Goal: Obtain resource: Download file/media

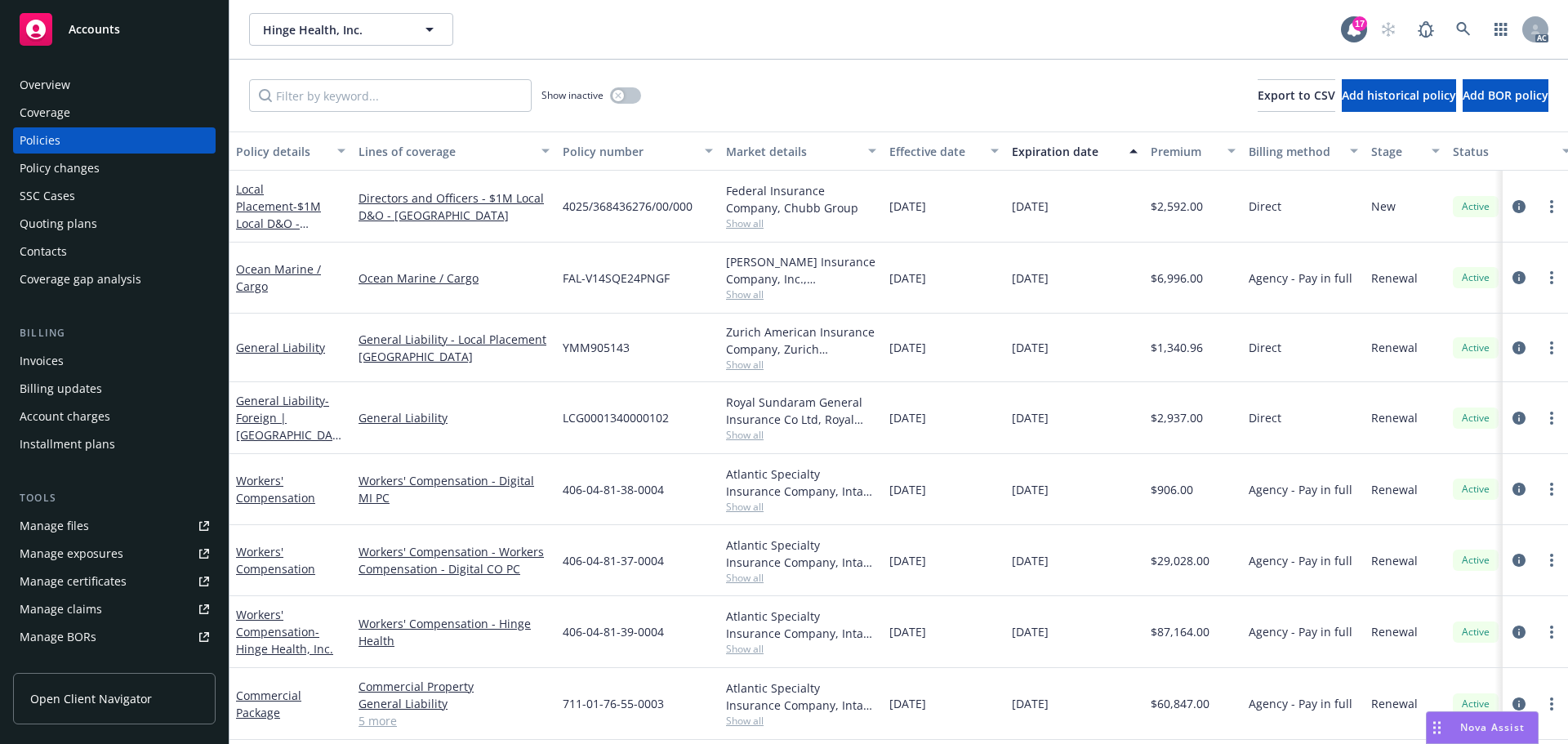
scroll to position [245, 0]
click at [344, 100] on input "Filter by keyword..." at bounding box center [391, 96] width 283 height 33
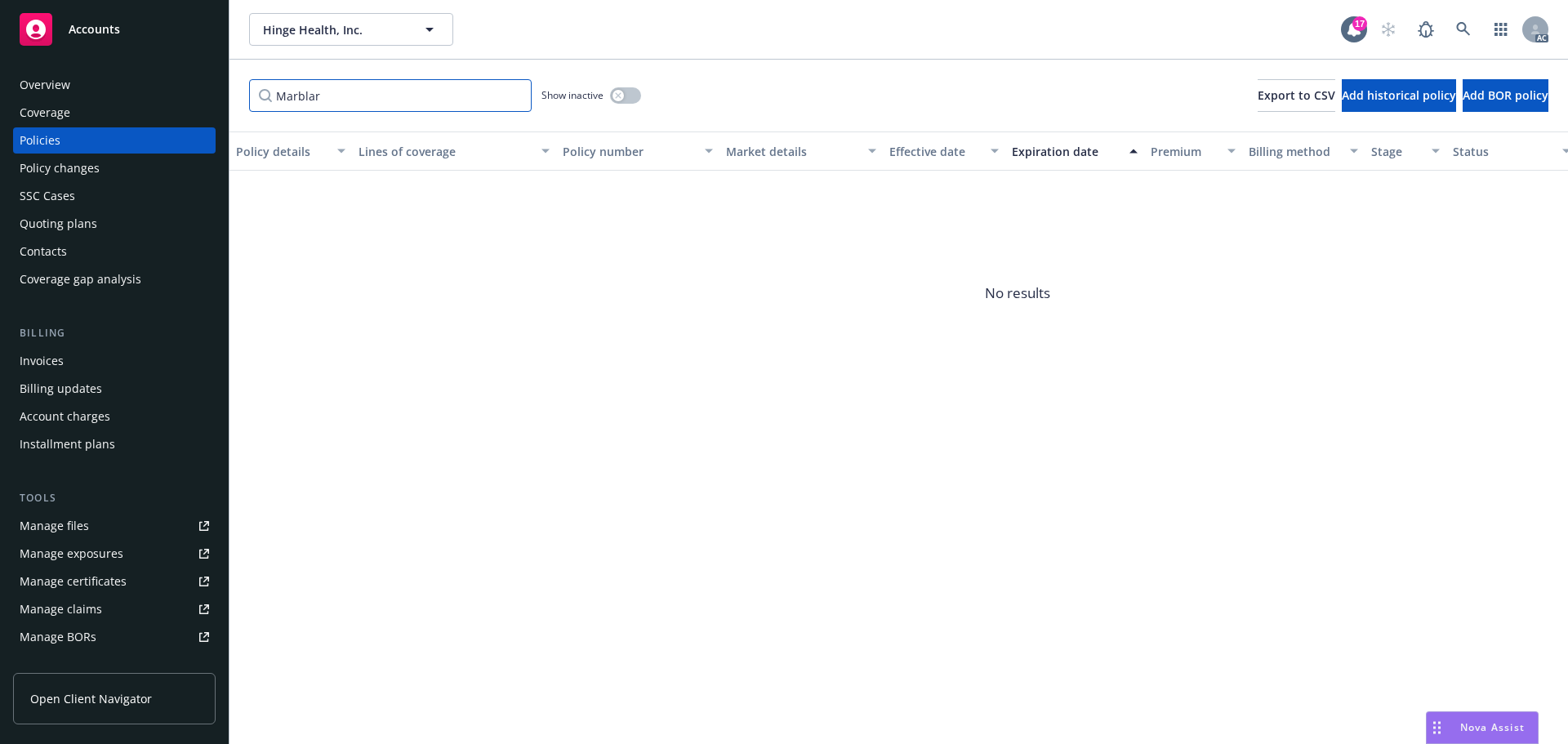
drag, startPoint x: 359, startPoint y: 98, endPoint x: 253, endPoint y: 91, distance: 106.2
click at [254, 98] on input "Marblar" at bounding box center [391, 96] width 283 height 33
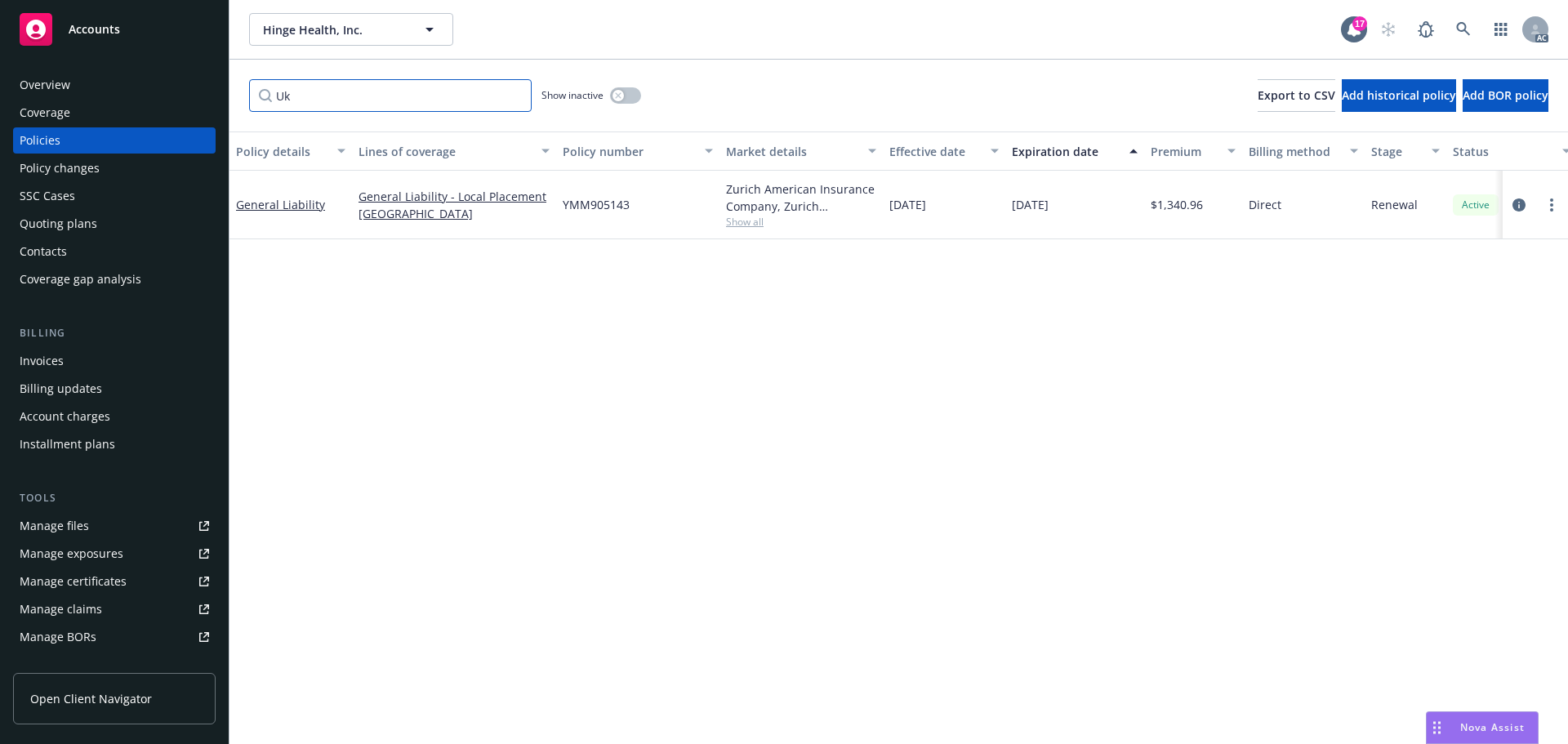
drag, startPoint x: 282, startPoint y: 96, endPoint x: 271, endPoint y: 94, distance: 11.2
click at [271, 94] on input "Uk" at bounding box center [391, 96] width 283 height 33
type input "k"
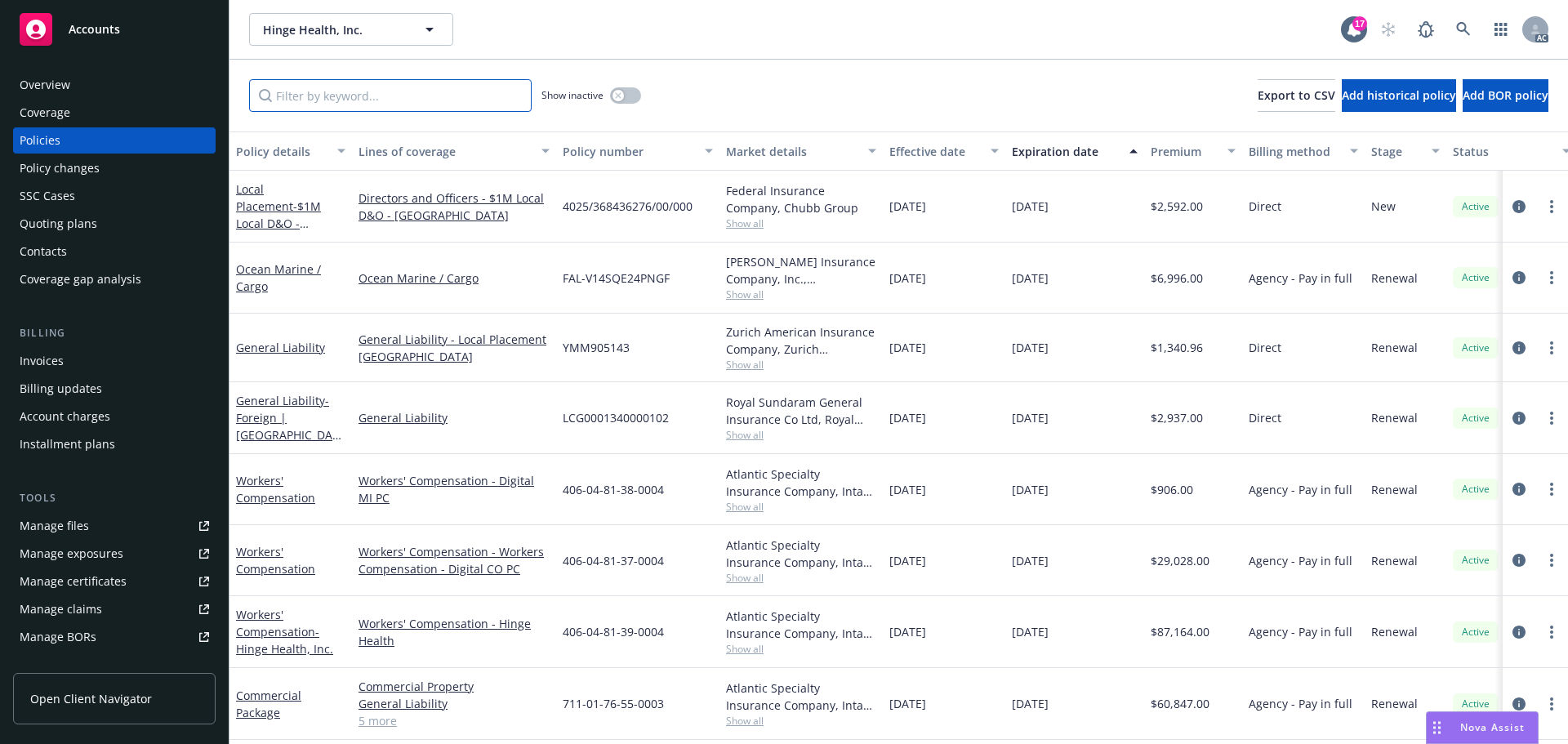
click at [411, 96] on input "Filter by keyword..." at bounding box center [391, 96] width 283 height 33
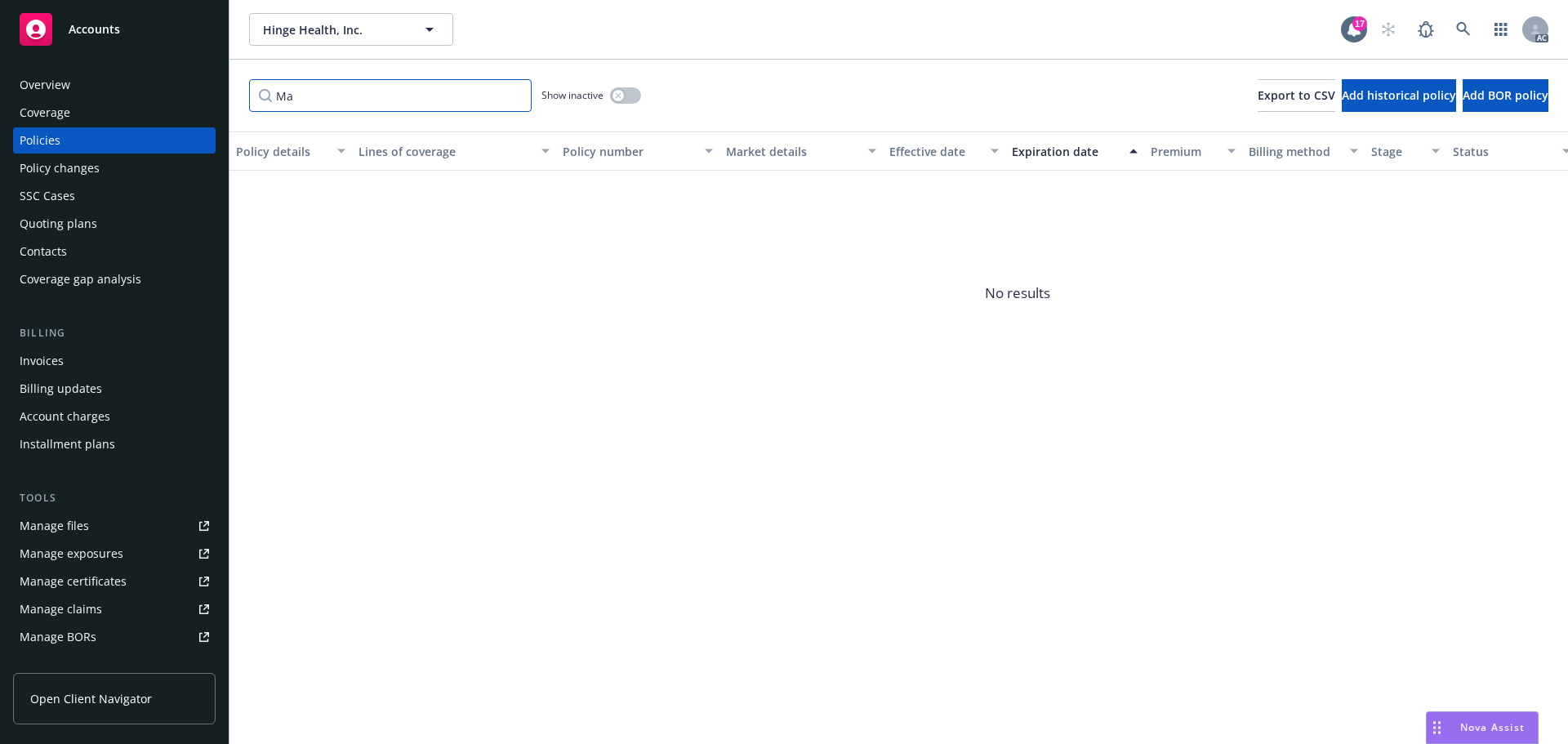
type input "M"
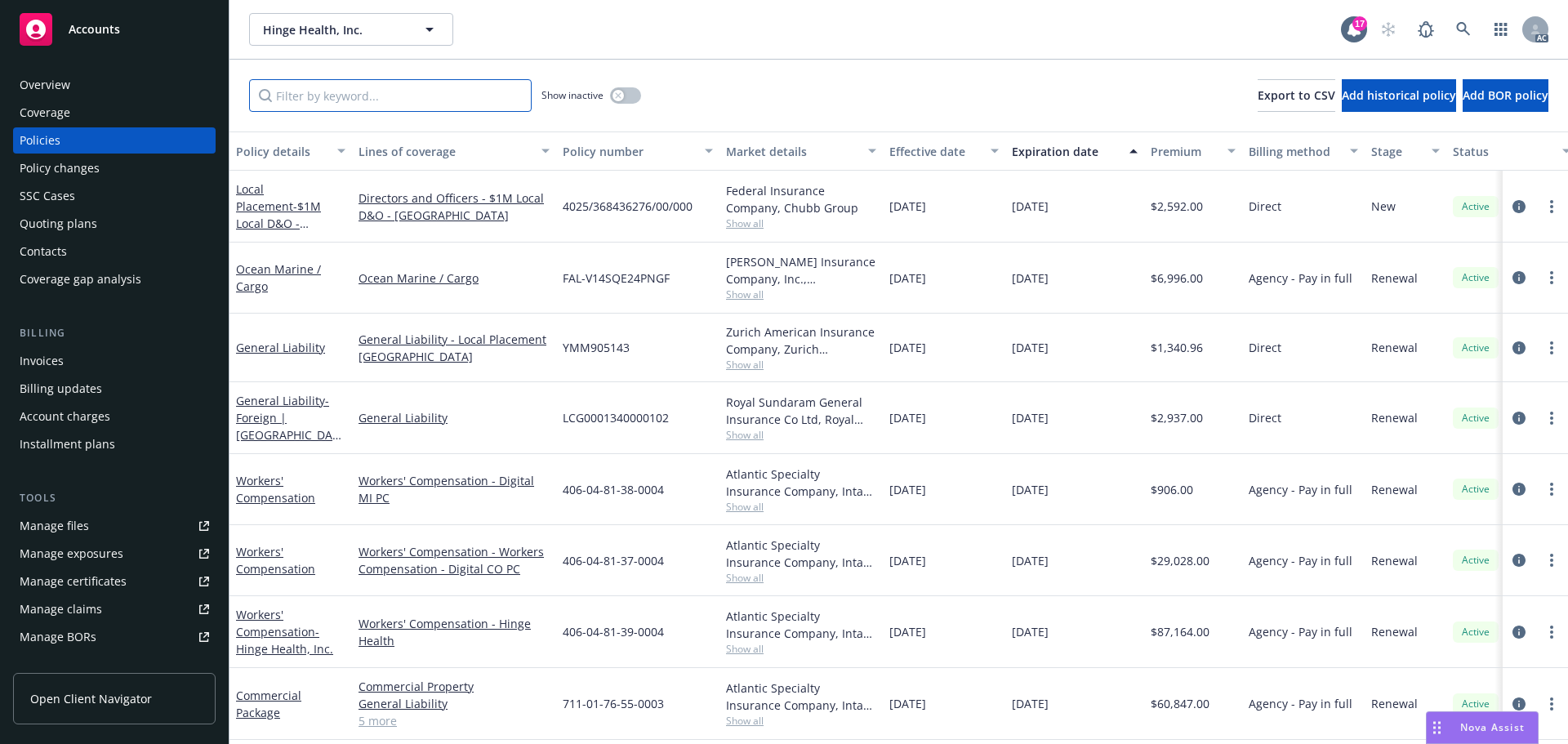
click at [325, 103] on input "Filter by keyword..." at bounding box center [391, 96] width 283 height 33
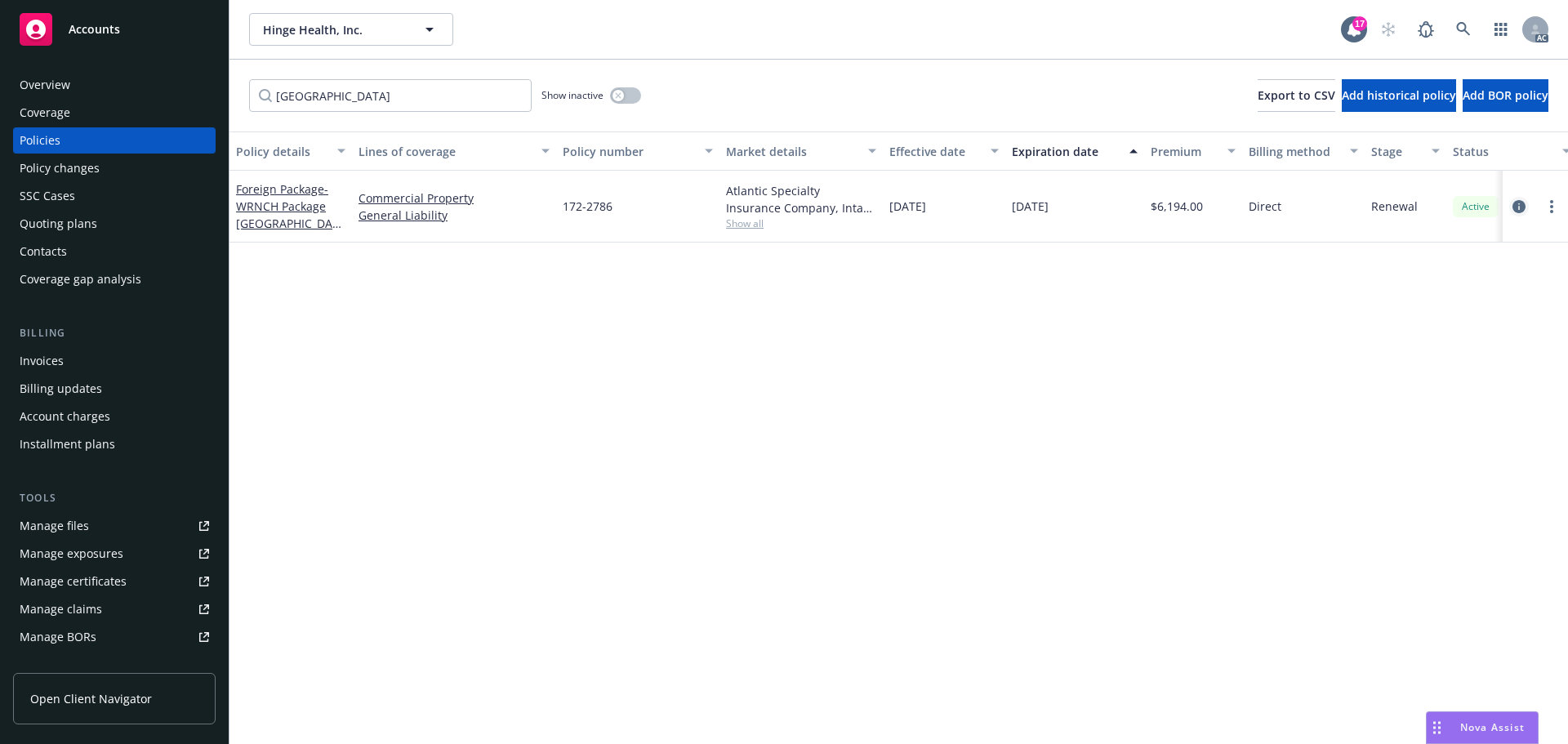
click at [1521, 205] on icon "circleInformation" at bounding box center [1518, 206] width 13 height 13
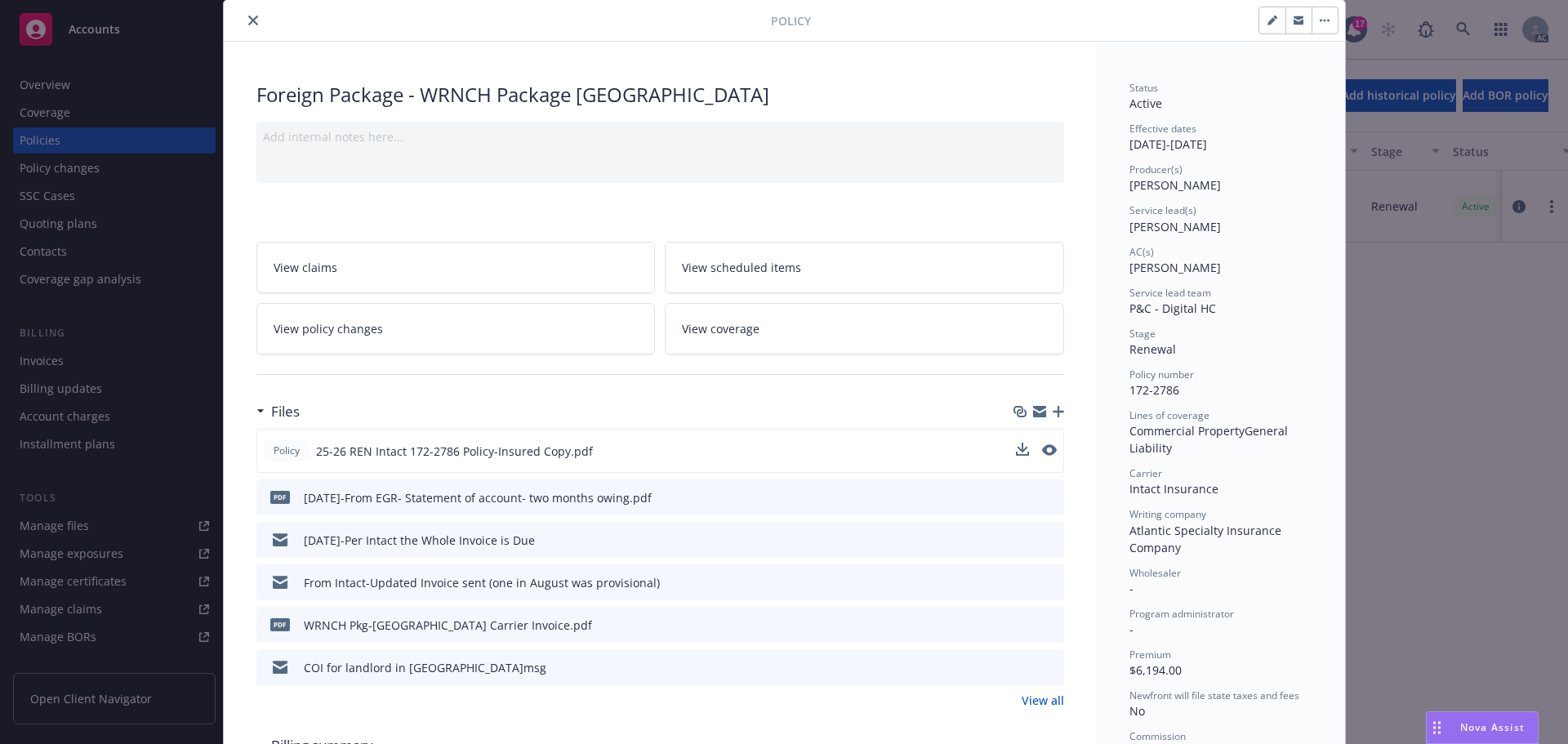
scroll to position [82, 0]
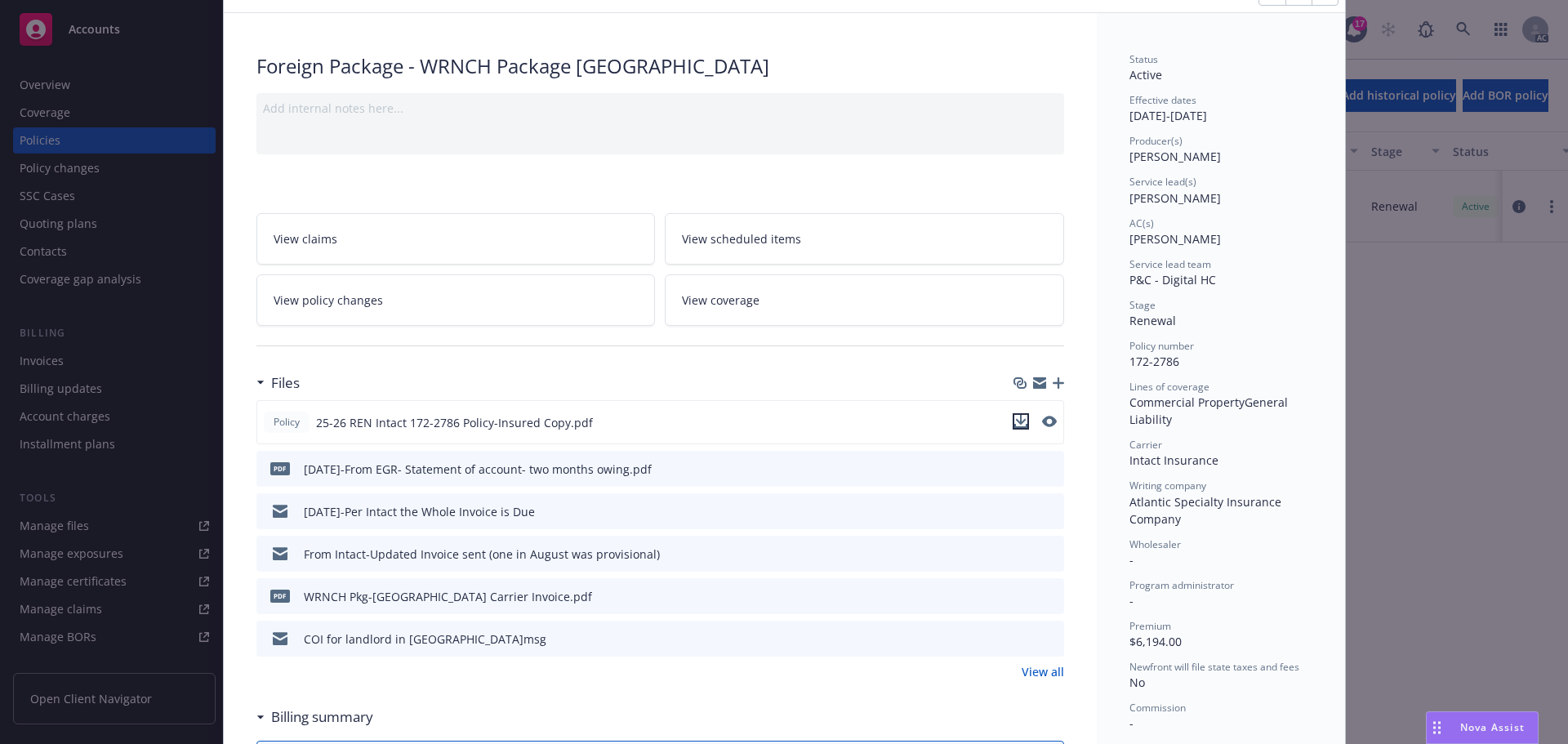
click at [1016, 418] on icon "download file" at bounding box center [1020, 421] width 13 height 13
click at [1014, 425] on icon "download file" at bounding box center [1020, 421] width 13 height 13
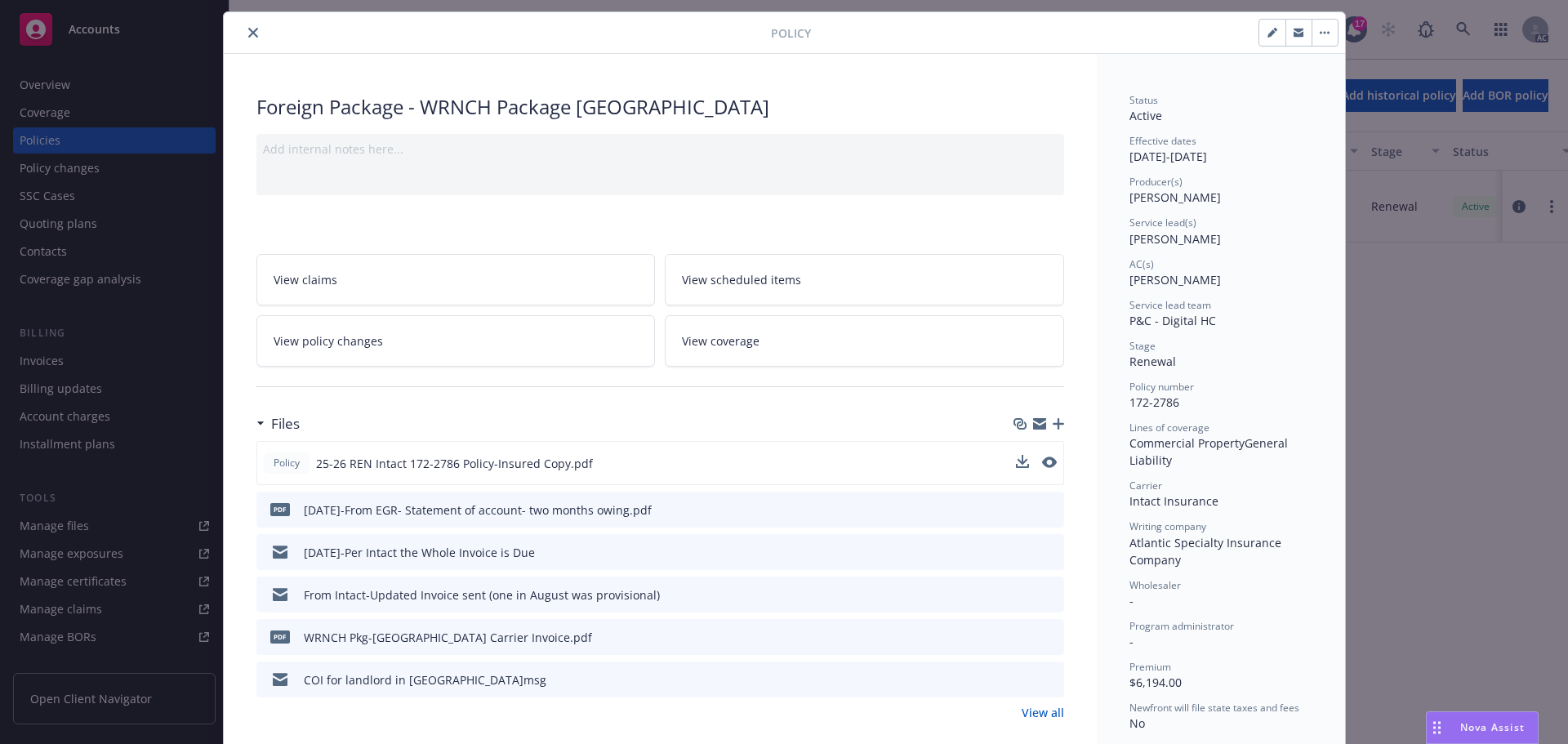
scroll to position [0, 0]
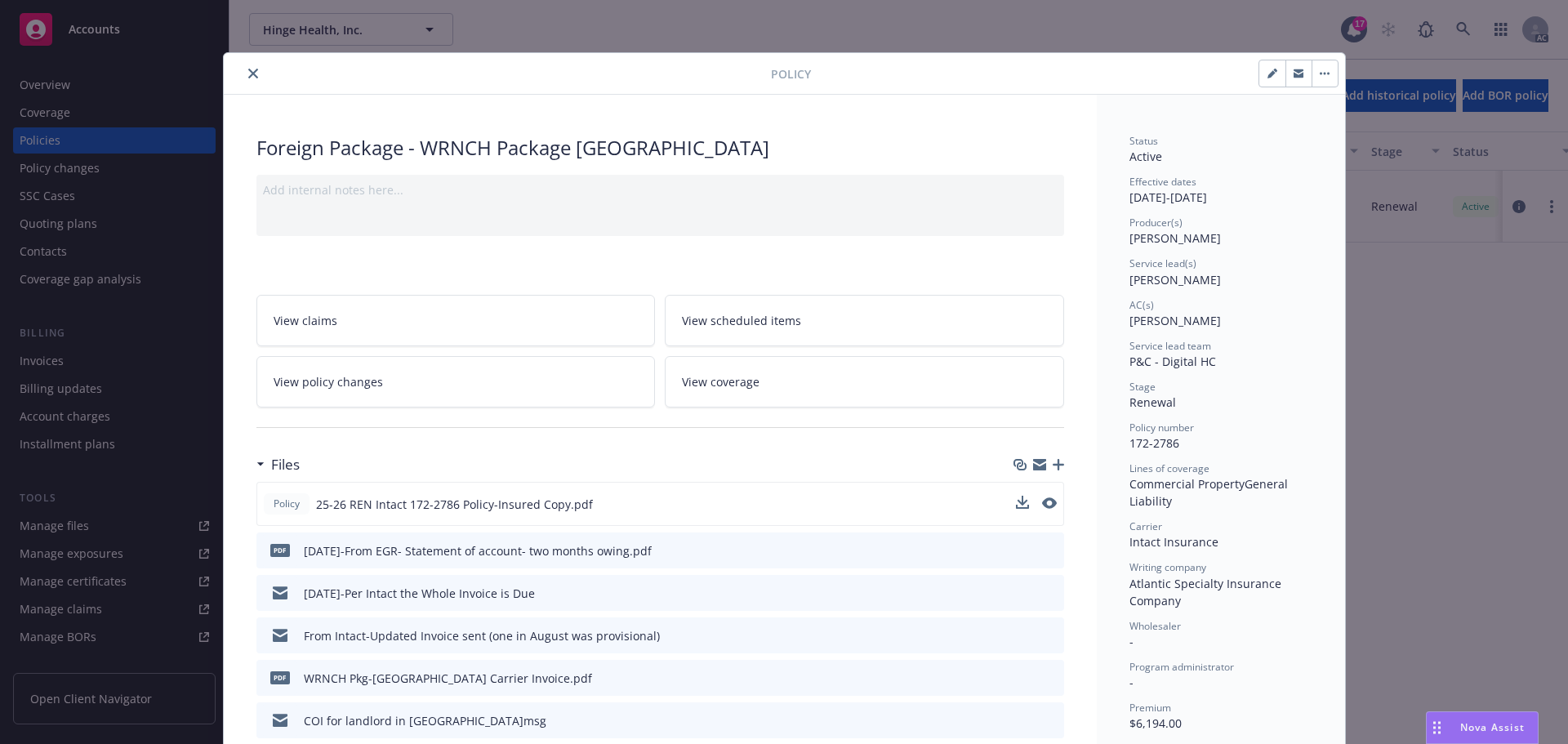
click at [249, 71] on icon "close" at bounding box center [253, 73] width 10 height 10
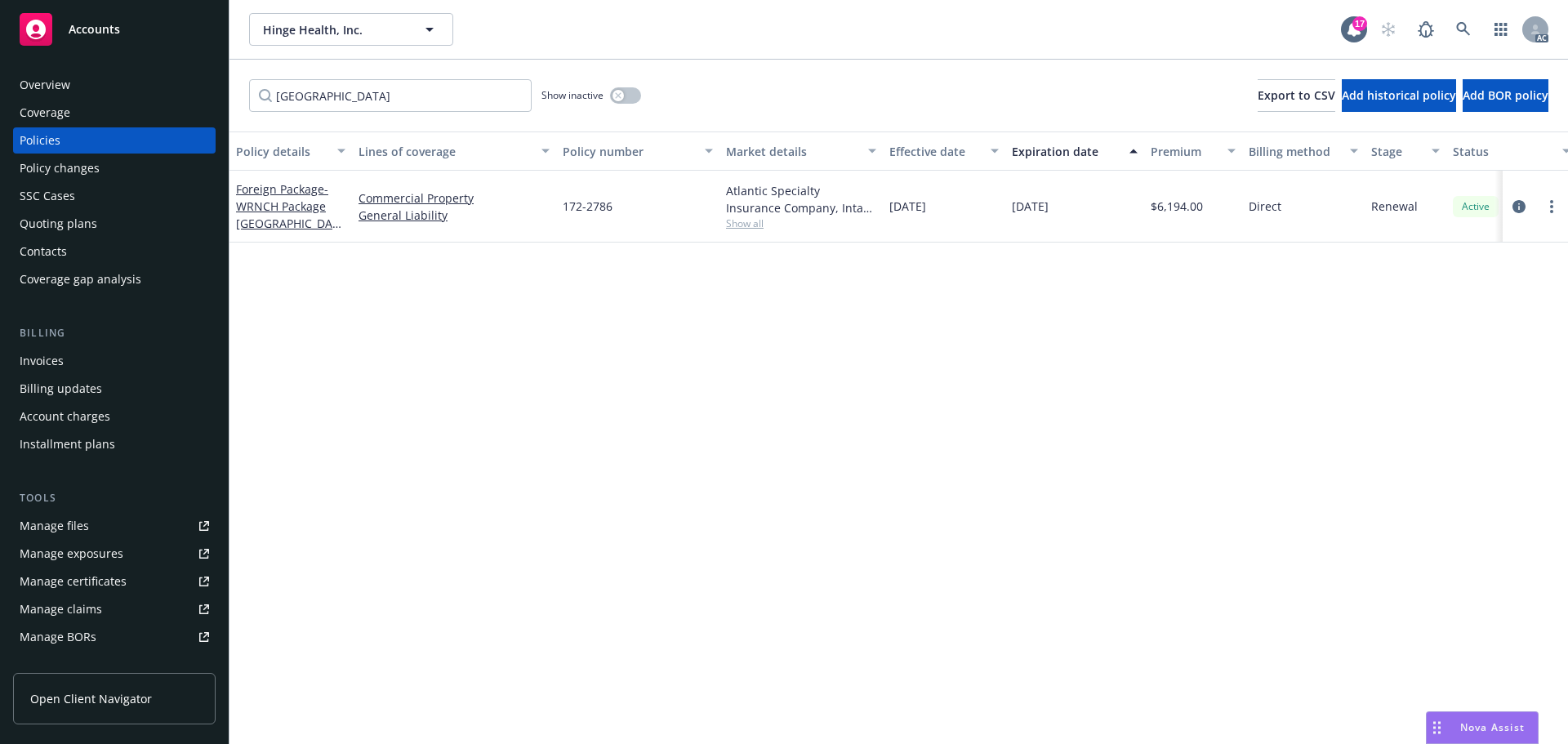
click at [245, 75] on div "canada Show inactive Export to CSV Add historical policy Add BOR policy" at bounding box center [899, 96] width 1339 height 72
drag, startPoint x: 345, startPoint y: 98, endPoint x: 176, endPoint y: 97, distance: 169.0
click at [215, 86] on div "Accounts Overview Coverage Policies Policy changes SSC Cases Quoting plans Cont…" at bounding box center [784, 372] width 1568 height 744
type input "TPA"
drag, startPoint x: 1520, startPoint y: 208, endPoint x: 1250, endPoint y: 280, distance: 279.4
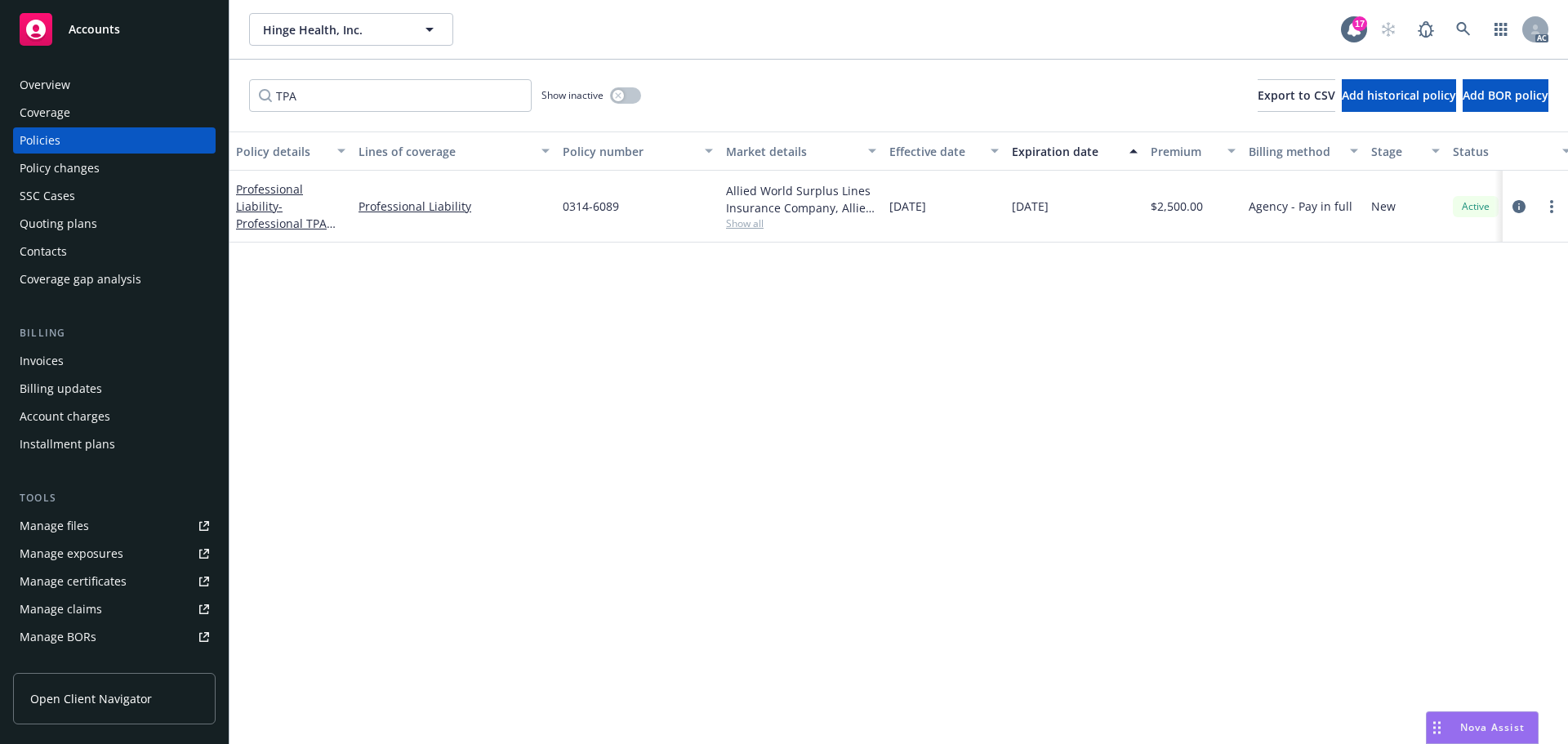
click at [1516, 208] on icon "circleInformation" at bounding box center [1518, 206] width 13 height 13
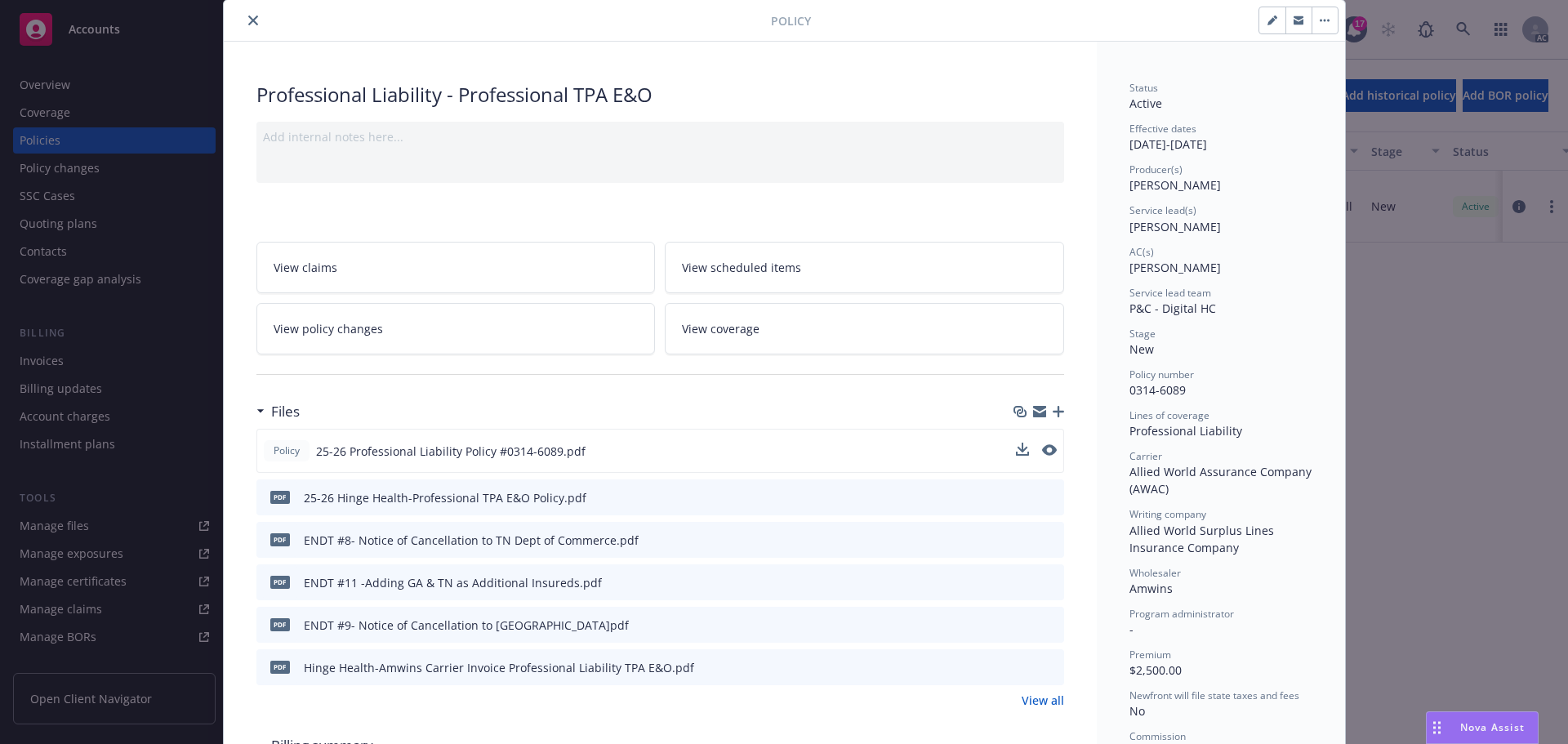
scroll to position [82, 0]
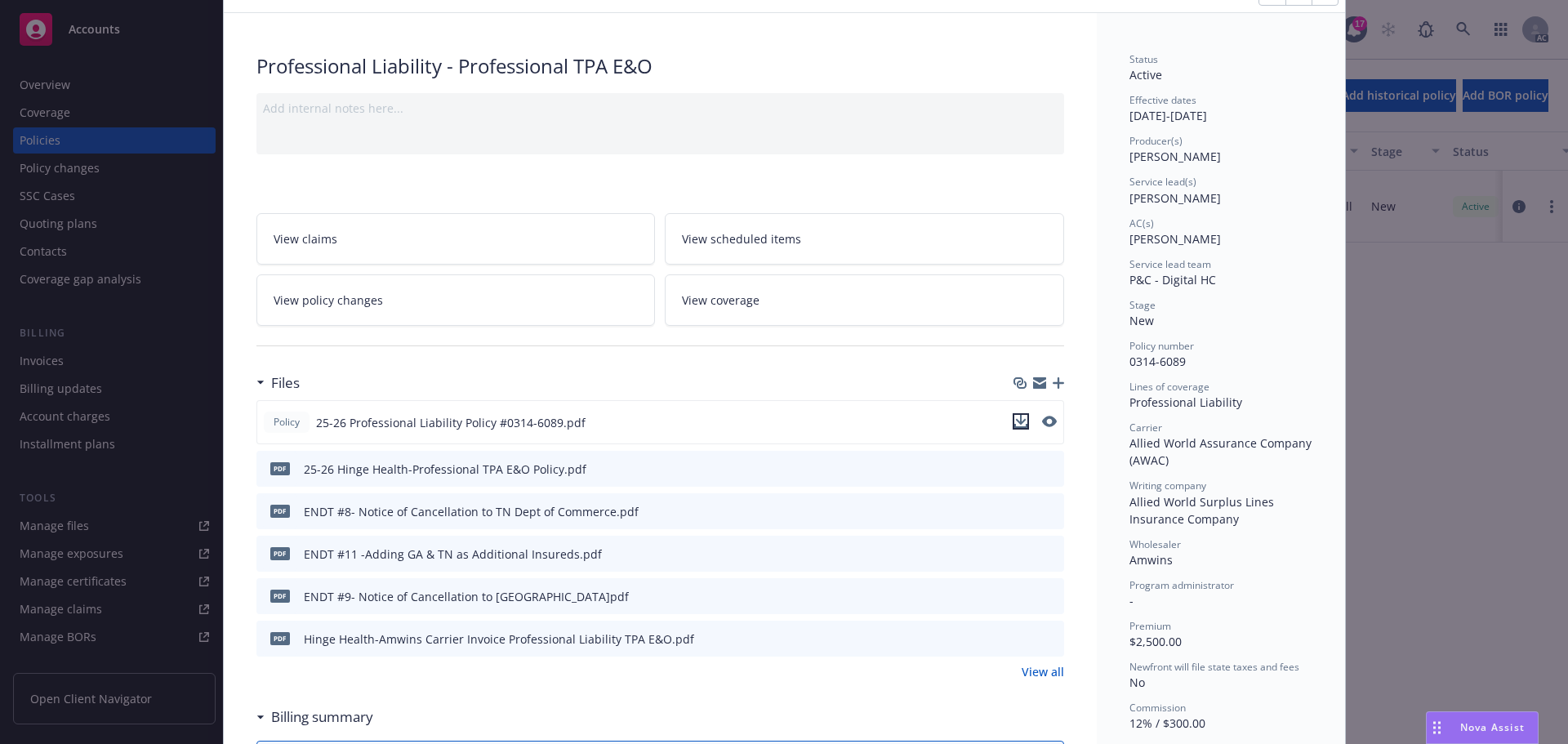
click at [1015, 422] on icon "download file" at bounding box center [1020, 420] width 11 height 10
